Goal: Task Accomplishment & Management: Use online tool/utility

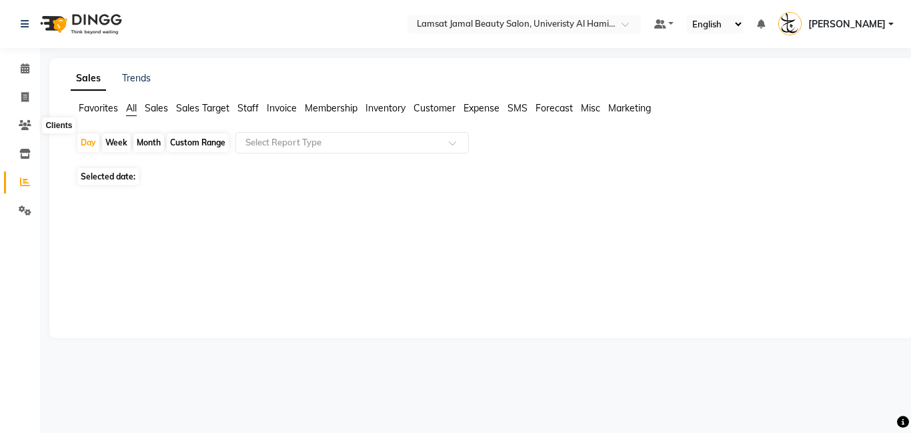
click at [21, 131] on span at bounding box center [24, 125] width 23 height 15
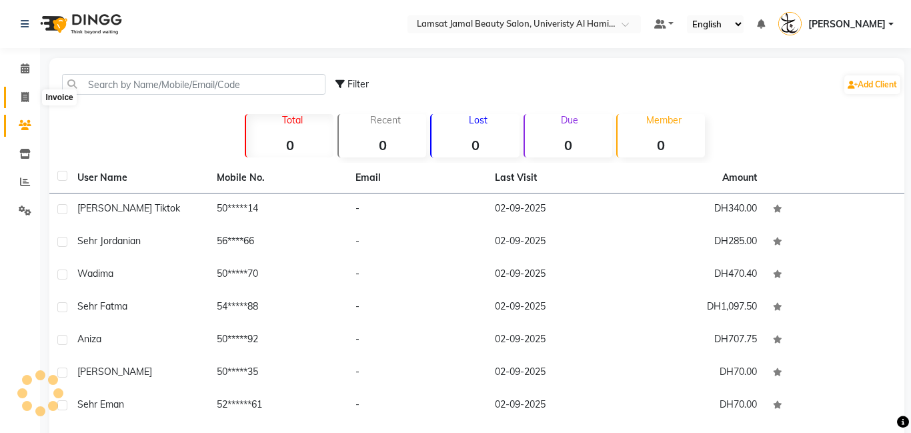
click at [27, 104] on span at bounding box center [24, 97] width 23 height 15
select select "service"
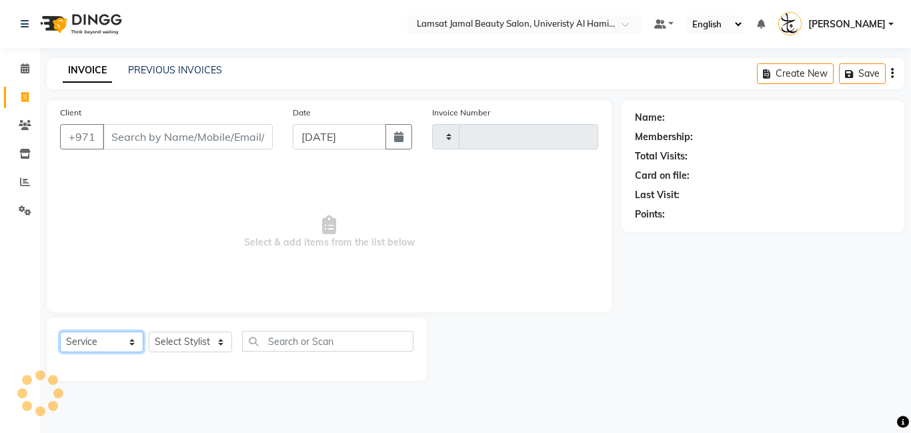
click at [127, 339] on select "Select Service Product Membership Package Voucher Prepaid Gift Card" at bounding box center [101, 341] width 83 height 21
select select "8294"
type input "3181"
select select "product"
click at [60, 331] on select "Select Service Product Membership Package Voucher Prepaid Gift Card" at bounding box center [101, 341] width 83 height 21
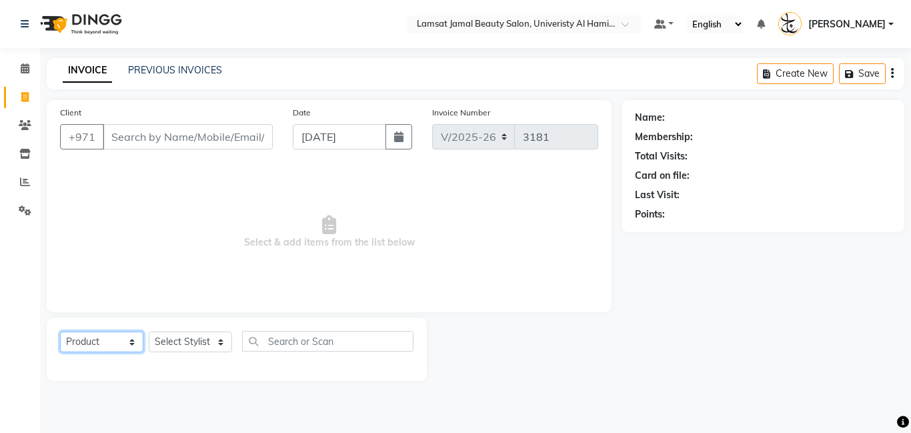
click at [132, 343] on select "Select Service Product Membership Package Voucher Prepaid Gift Card" at bounding box center [101, 341] width 83 height 21
click at [60, 331] on select "Select Service Product Membership Package Voucher Prepaid Gift Card" at bounding box center [101, 341] width 83 height 21
click at [217, 342] on select "Select Stylist [PERSON_NAME] [PERSON_NAME] [PERSON_NAME] Ebda Lamsat [PERSON_NA…" at bounding box center [190, 341] width 83 height 21
click at [81, 254] on span "Select & add items from the list below" at bounding box center [329, 231] width 538 height 133
click at [133, 337] on select "Select Service Product Membership Package Voucher Prepaid Gift Card" at bounding box center [101, 341] width 83 height 21
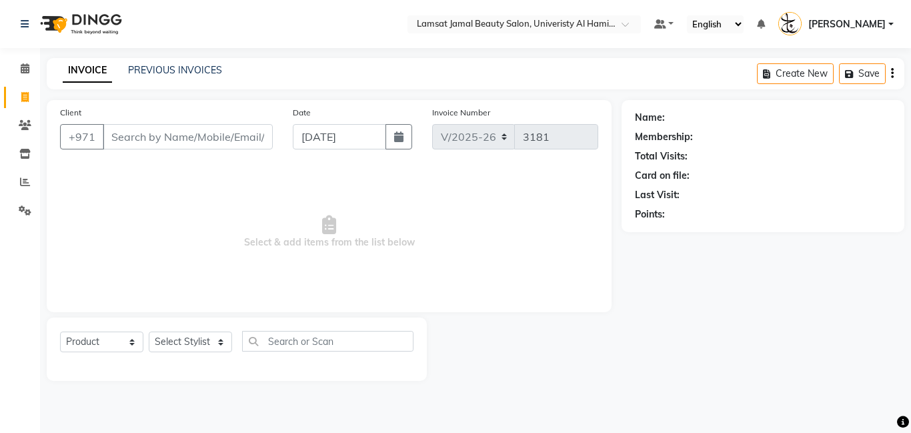
click at [5, 343] on div "Calendar Invoice Clients Inventory Reports Settings Completed InProgress Upcomi…" at bounding box center [90, 225] width 180 height 375
click at [31, 71] on span at bounding box center [24, 68] width 23 height 15
